Goal: Task Accomplishment & Management: Complete application form

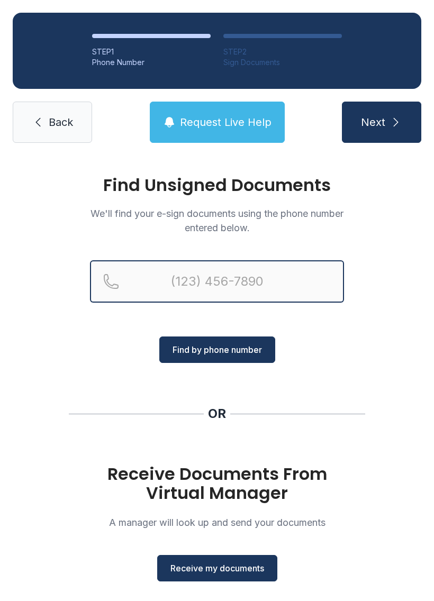
click at [151, 274] on input "Reservation phone number" at bounding box center [217, 281] width 254 height 42
type input "("
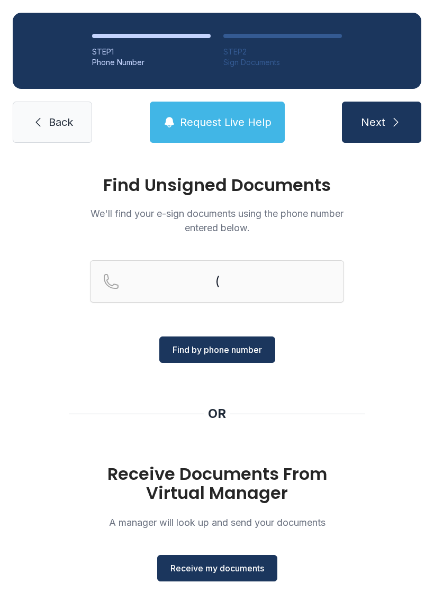
click at [57, 122] on span "Back" at bounding box center [61, 122] width 24 height 15
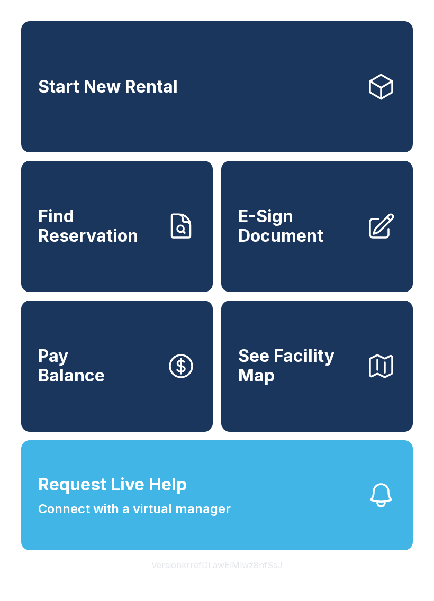
click at [305, 245] on span "E-Sign Document" at bounding box center [297, 226] width 119 height 39
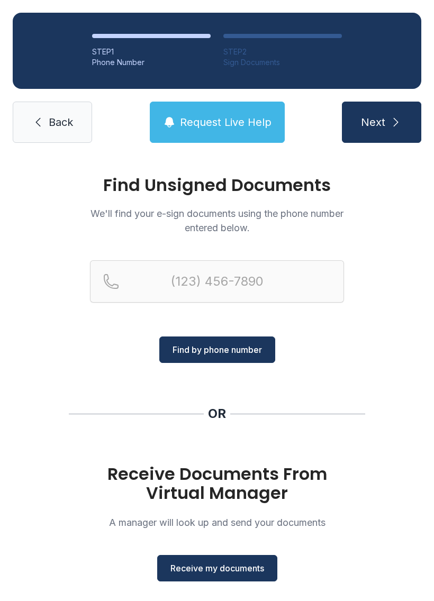
click at [208, 489] on h1 "Receive Documents From Virtual Manager" at bounding box center [217, 483] width 254 height 38
click at [208, 574] on button "Receive my documents" at bounding box center [217, 568] width 120 height 26
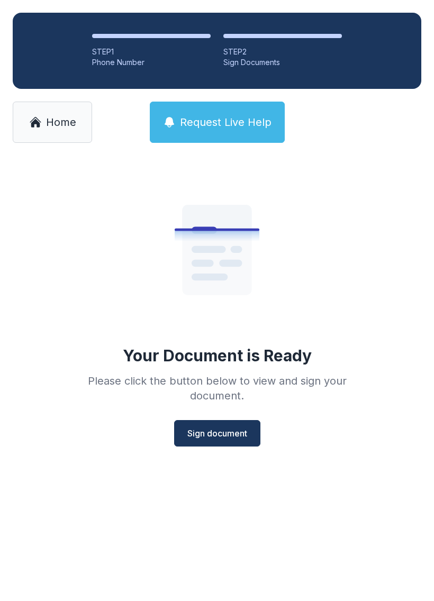
click at [222, 426] on button "Sign document" at bounding box center [217, 433] width 86 height 26
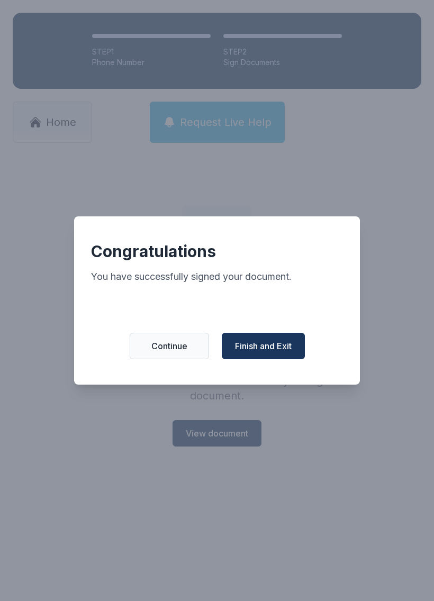
click at [263, 348] on span "Finish and Exit" at bounding box center [263, 345] width 57 height 13
